Goal: Find specific page/section: Find specific page/section

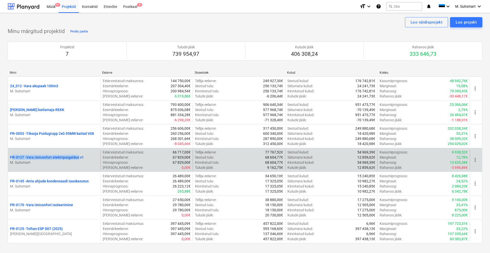
drag, startPoint x: 5, startPoint y: 156, endPoint x: 79, endPoint y: 159, distance: 73.6
copy p "PR-0127 - Vara Uniconfort elektripaigaldus"
click at [60, 157] on p "PR-0127 - Vara Uniconfort elektripaigaldus v1" at bounding box center [47, 157] width 74 height 5
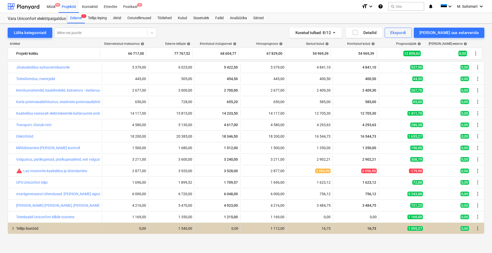
scroll to position [12, 0]
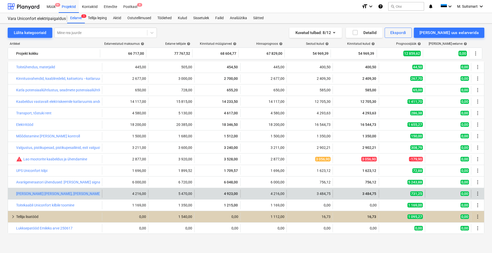
drag, startPoint x: 15, startPoint y: 194, endPoint x: 101, endPoint y: 198, distance: 86.4
click at [101, 198] on div "bar_chart [PERSON_NAME] [PERSON_NAME], [PERSON_NAME] projekteerimise, programme…" at bounding box center [246, 194] width 476 height 8
copy div "bar_chart [PERSON_NAME] [PERSON_NAME], [PERSON_NAME] projekteerimise, programme…"
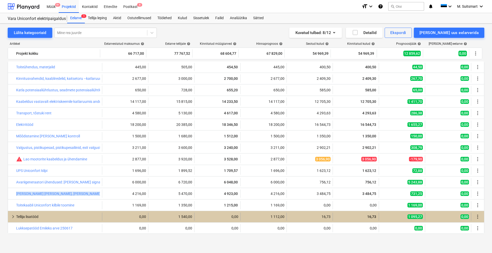
click at [11, 218] on span "keyboard_arrow_right" at bounding box center [13, 217] width 6 height 6
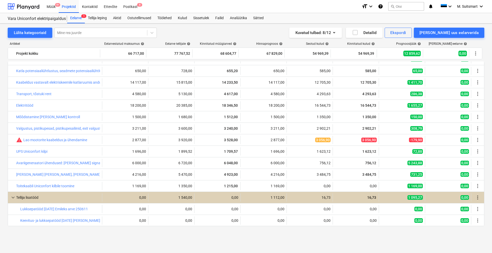
scroll to position [0, 0]
